Goal: Task Accomplishment & Management: Manage account settings

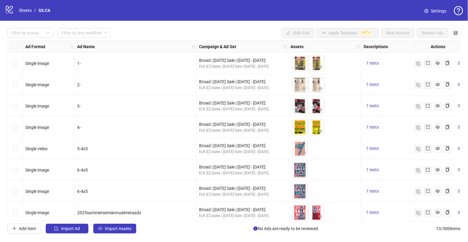
click at [11, 9] on icon "logo/logo-mobile" at bounding box center [9, 9] width 9 height 9
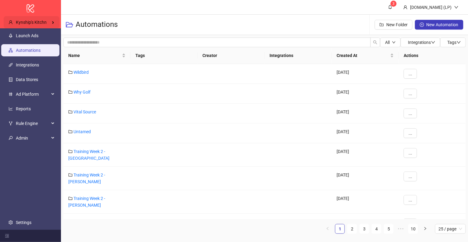
click at [49, 21] on div "Kynship's Kitchn" at bounding box center [32, 22] width 56 height 12
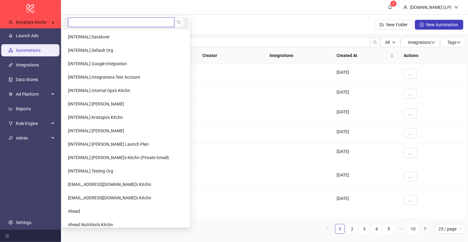
click at [76, 21] on input "search" at bounding box center [121, 22] width 106 height 10
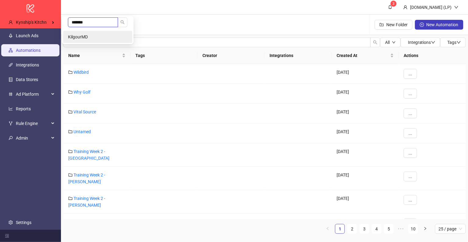
type input "*******"
click at [93, 36] on li "KilgourMD" at bounding box center [97, 37] width 69 height 12
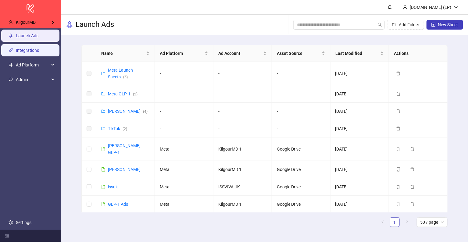
click at [37, 51] on link "Integrations" at bounding box center [27, 50] width 23 height 5
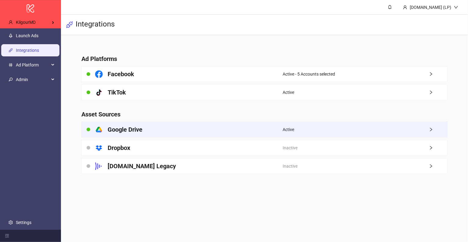
click at [148, 124] on div "platform/google_drive Google Drive" at bounding box center [182, 129] width 201 height 15
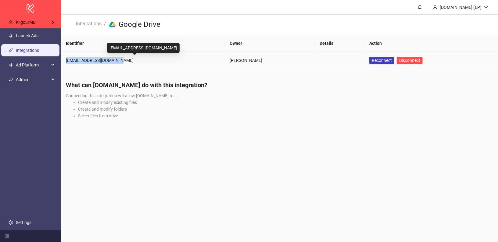
drag, startPoint x: 65, startPoint y: 61, endPoint x: 116, endPoint y: 62, distance: 51.2
click at [117, 62] on td "leevi@noususcreative.com" at bounding box center [143, 60] width 164 height 17
click at [120, 62] on div "leevi@noususcreative.com" at bounding box center [143, 60] width 154 height 7
drag, startPoint x: 119, startPoint y: 62, endPoint x: 65, endPoint y: 59, distance: 54.3
click at [65, 59] on td "leevi@noususcreative.com" at bounding box center [143, 60] width 164 height 17
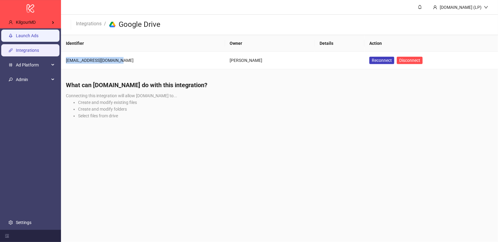
click at [38, 33] on link "Launch Ads" at bounding box center [27, 35] width 23 height 5
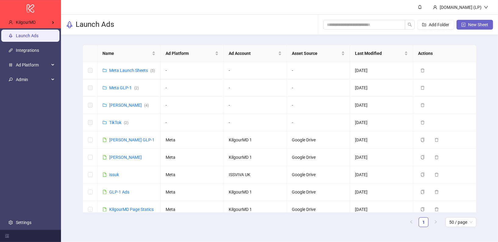
click at [465, 26] on icon "plus-square" at bounding box center [463, 25] width 4 height 4
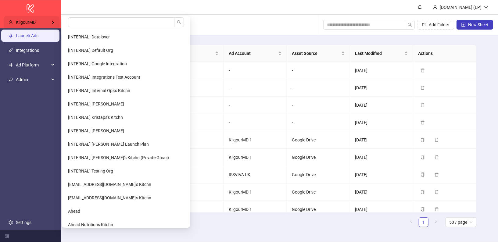
click at [42, 20] on div "KilgourMD" at bounding box center [32, 22] width 56 height 12
click at [67, 20] on li at bounding box center [126, 23] width 126 height 12
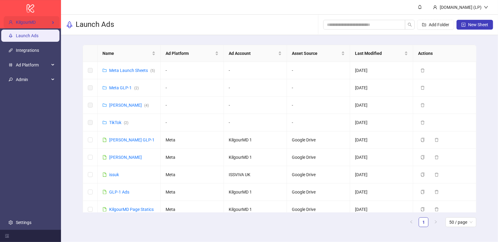
click at [43, 25] on div "KilgourMD" at bounding box center [32, 22] width 56 height 12
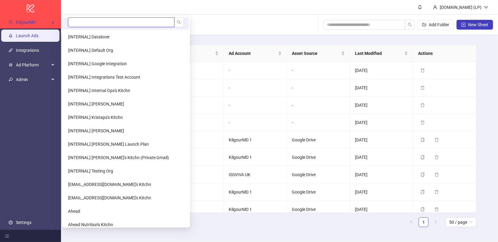
click at [89, 25] on input "search" at bounding box center [121, 22] width 106 height 10
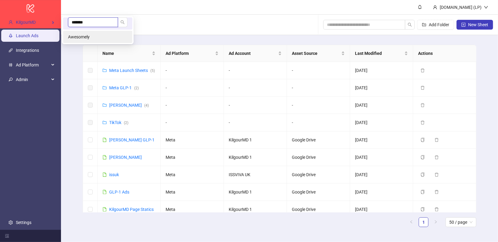
type input "*******"
click at [89, 36] on span "Awesomely" at bounding box center [79, 36] width 22 height 5
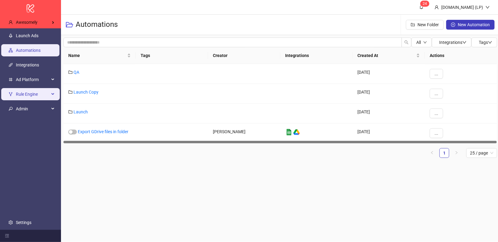
click at [26, 93] on span "Rule Engine" at bounding box center [33, 94] width 34 height 12
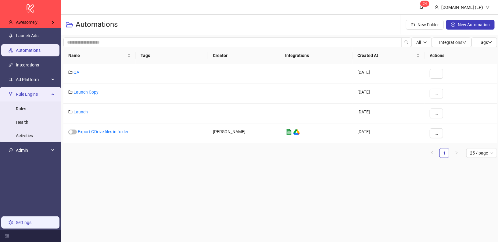
click at [29, 220] on link "Settings" at bounding box center [24, 222] width 16 height 5
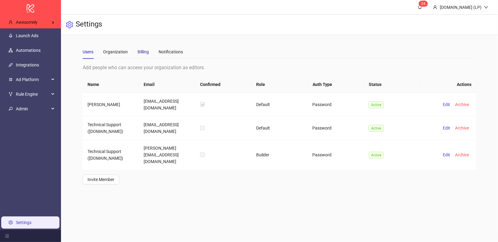
click at [143, 49] on div "Billing" at bounding box center [142, 51] width 11 height 7
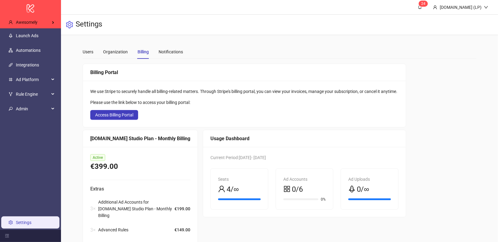
scroll to position [25, 0]
